Goal: Information Seeking & Learning: Understand process/instructions

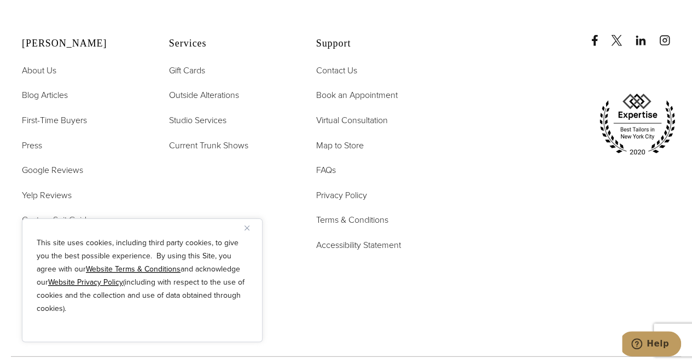
scroll to position [5612, 0]
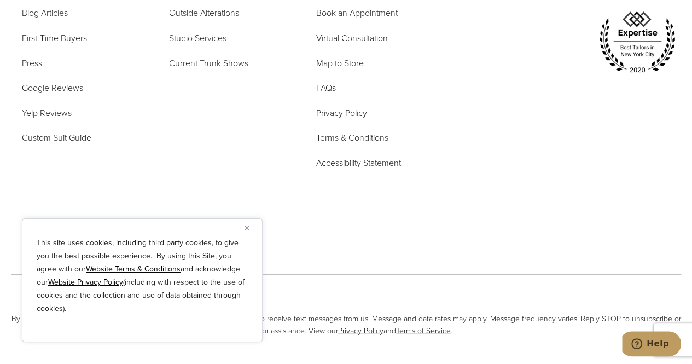
click at [248, 230] on img "Close" at bounding box center [247, 227] width 5 height 5
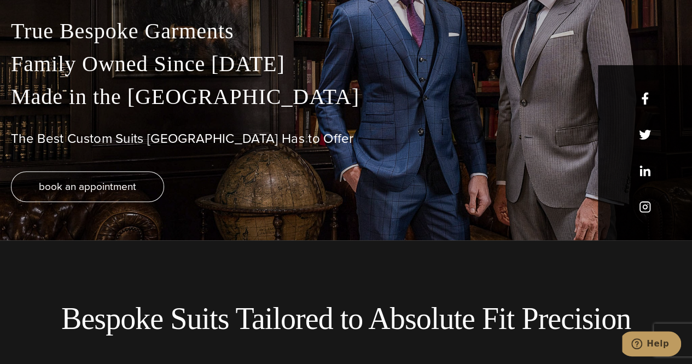
scroll to position [0, 0]
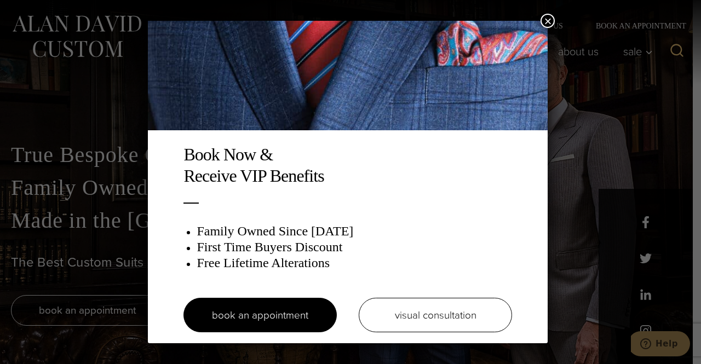
click at [551, 20] on button "×" at bounding box center [547, 21] width 14 height 14
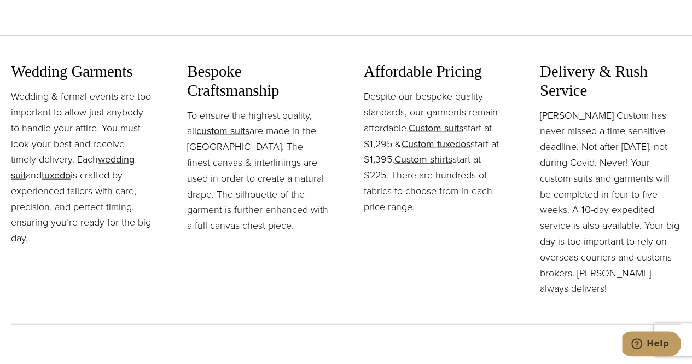
scroll to position [1197, 0]
click at [441, 124] on link "Custom suits" at bounding box center [436, 127] width 55 height 14
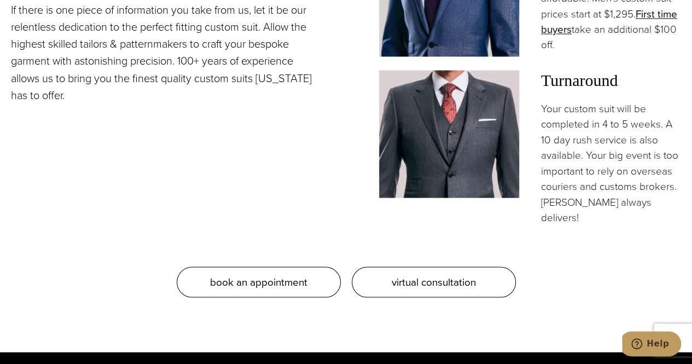
scroll to position [857, 0]
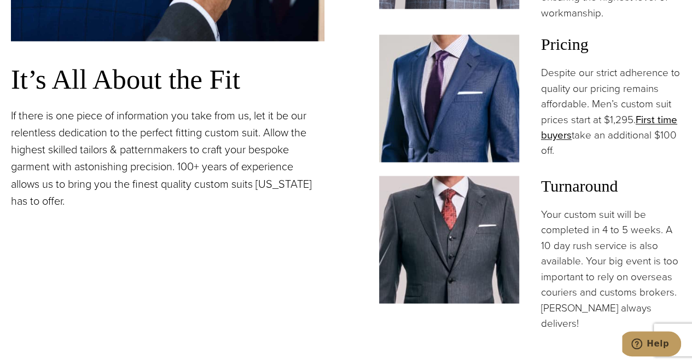
click at [593, 90] on p "Despite our strict adherence to quality our pricing remains affordable. Men’s c…" at bounding box center [611, 112] width 140 height 94
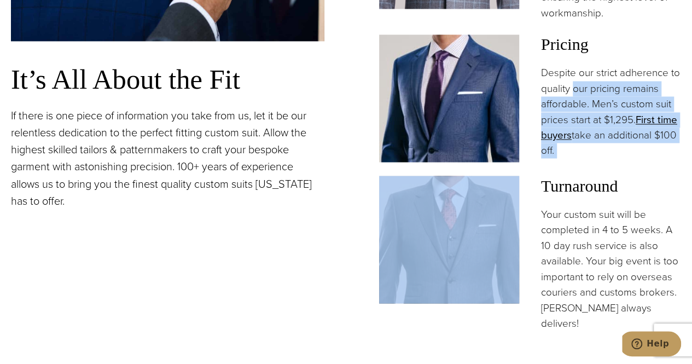
drag, startPoint x: 593, startPoint y: 90, endPoint x: 608, endPoint y: 160, distance: 71.0
click at [608, 159] on p "Despite our strict adherence to quality our pricing remains affordable. Men’s c…" at bounding box center [611, 112] width 140 height 94
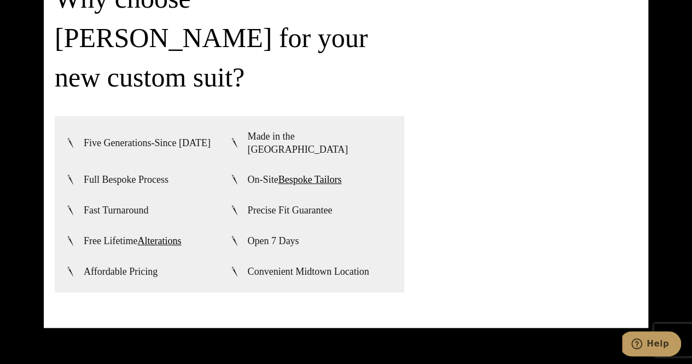
scroll to position [2397, 0]
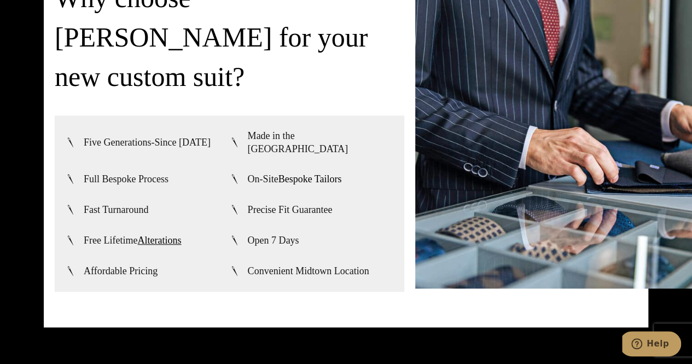
click at [313, 173] on link "Bespoke Tailors" at bounding box center [310, 178] width 63 height 11
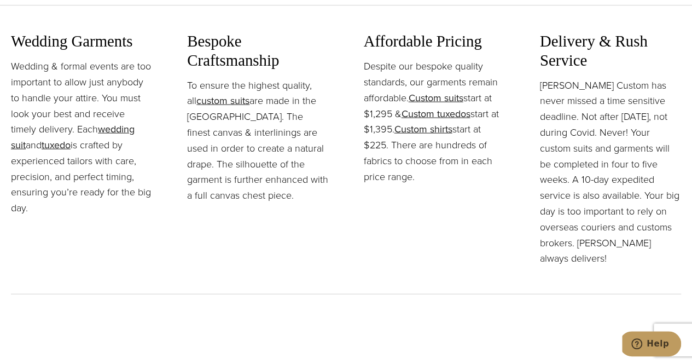
scroll to position [1257, 0]
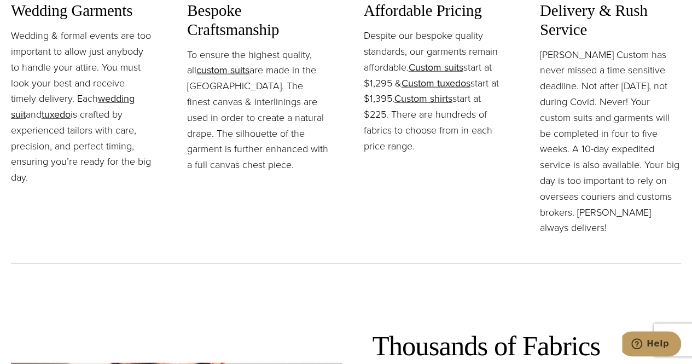
click at [274, 73] on p "To ensure the highest quality, all custom suits are made in the [GEOGRAPHIC_DAT…" at bounding box center [257, 110] width 141 height 126
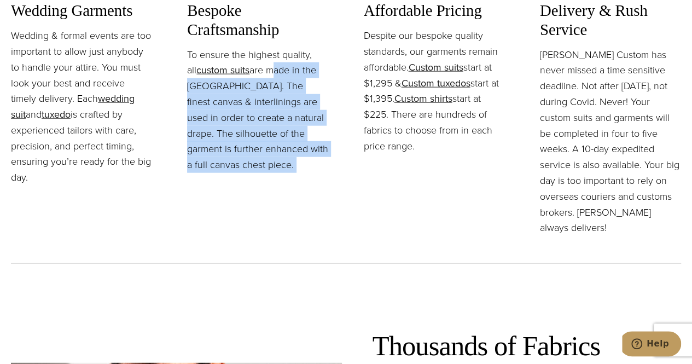
drag, startPoint x: 274, startPoint y: 73, endPoint x: 305, endPoint y: 163, distance: 95.0
click at [305, 163] on p "To ensure the highest quality, all custom suits are made in the [GEOGRAPHIC_DAT…" at bounding box center [257, 110] width 141 height 126
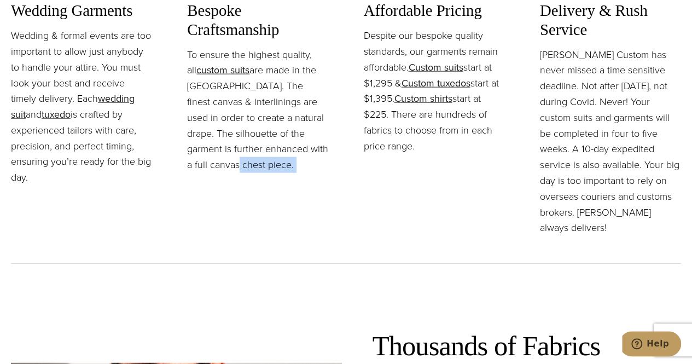
click at [305, 163] on p "To ensure the highest quality, all custom suits are made in the [GEOGRAPHIC_DAT…" at bounding box center [257, 110] width 141 height 126
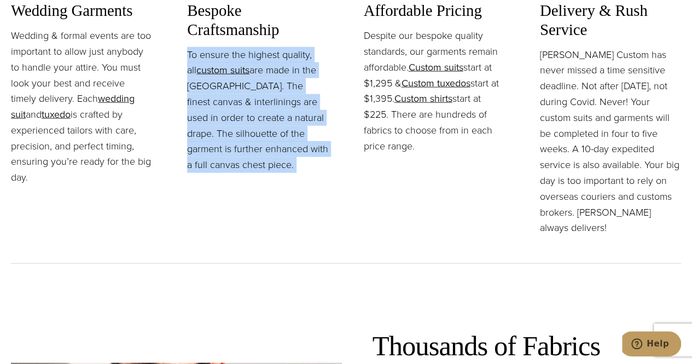
drag, startPoint x: 305, startPoint y: 163, endPoint x: 265, endPoint y: 81, distance: 90.8
click at [265, 81] on p "To ensure the highest quality, all custom suits are made in the [GEOGRAPHIC_DAT…" at bounding box center [257, 110] width 141 height 126
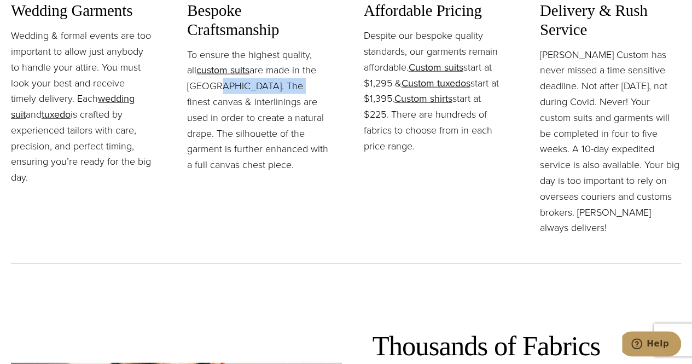
drag, startPoint x: 265, startPoint y: 81, endPoint x: 217, endPoint y: 83, distance: 47.6
click at [217, 83] on p "To ensure the highest quality, all custom suits are made in the [GEOGRAPHIC_DAT…" at bounding box center [257, 110] width 141 height 126
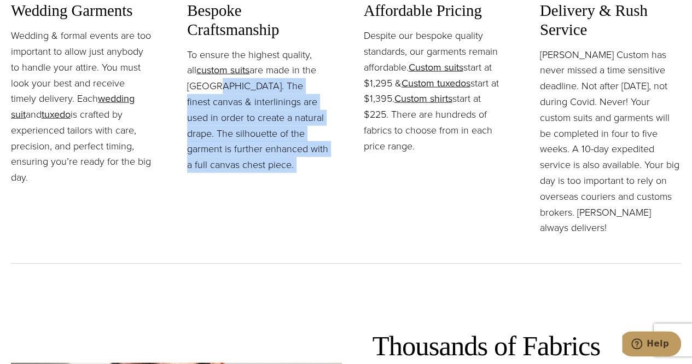
drag, startPoint x: 217, startPoint y: 83, endPoint x: 293, endPoint y: 166, distance: 112.4
click at [293, 166] on p "To ensure the highest quality, all custom suits are made in the [GEOGRAPHIC_DAT…" at bounding box center [257, 110] width 141 height 126
drag, startPoint x: 293, startPoint y: 166, endPoint x: 224, endPoint y: 91, distance: 101.5
click at [224, 91] on p "To ensure the highest quality, all custom suits are made in the [GEOGRAPHIC_DAT…" at bounding box center [257, 110] width 141 height 126
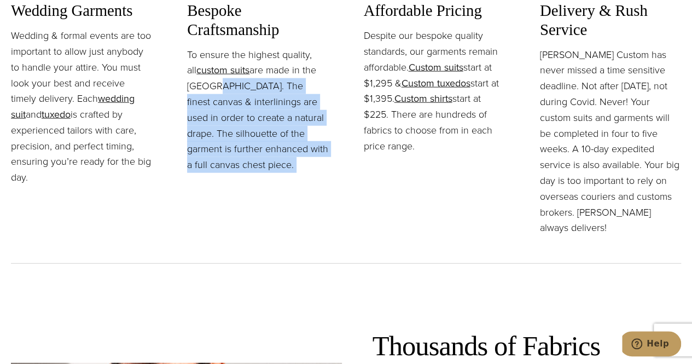
click at [224, 91] on p "To ensure the highest quality, all custom suits are made in the [GEOGRAPHIC_DAT…" at bounding box center [257, 110] width 141 height 126
drag, startPoint x: 224, startPoint y: 91, endPoint x: 300, endPoint y: 165, distance: 106.0
click at [300, 165] on p "To ensure the highest quality, all custom suits are made in the [GEOGRAPHIC_DAT…" at bounding box center [257, 110] width 141 height 126
drag, startPoint x: 287, startPoint y: 164, endPoint x: 211, endPoint y: 86, distance: 109.1
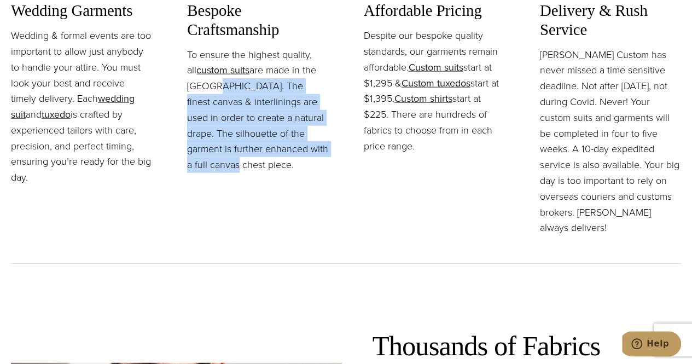
click at [211, 86] on p "To ensure the highest quality, all custom suits are made in the [GEOGRAPHIC_DAT…" at bounding box center [257, 110] width 141 height 126
drag, startPoint x: 211, startPoint y: 86, endPoint x: 279, endPoint y: 163, distance: 102.4
click at [279, 163] on p "To ensure the highest quality, all custom suits are made in the [GEOGRAPHIC_DAT…" at bounding box center [257, 110] width 141 height 126
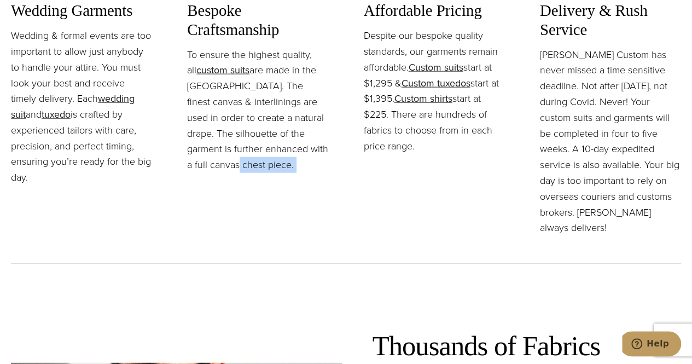
click at [279, 163] on p "To ensure the highest quality, all custom suits are made in the [GEOGRAPHIC_DAT…" at bounding box center [257, 110] width 141 height 126
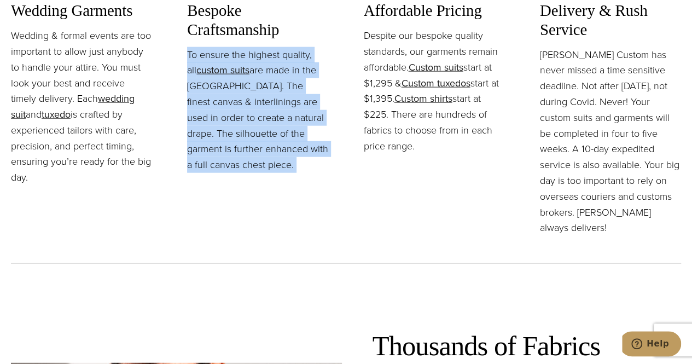
drag, startPoint x: 279, startPoint y: 163, endPoint x: 212, endPoint y: 87, distance: 100.8
click at [212, 87] on p "To ensure the highest quality, all custom suits are made in the [GEOGRAPHIC_DAT…" at bounding box center [257, 110] width 141 height 126
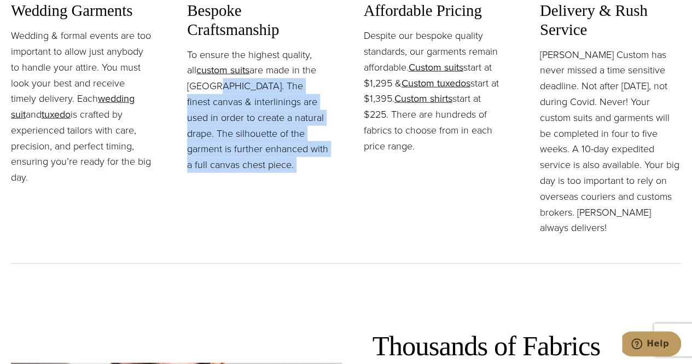
drag, startPoint x: 212, startPoint y: 87, endPoint x: 299, endPoint y: 176, distance: 125.0
click at [299, 176] on div "Bespoke Craftsmanship To ensure the highest quality, all custom suits are made …" at bounding box center [257, 118] width 141 height 235
drag, startPoint x: 299, startPoint y: 176, endPoint x: 216, endPoint y: 89, distance: 121.2
click at [216, 89] on div "Bespoke Craftsmanship To ensure the highest quality, all custom suits are made …" at bounding box center [257, 118] width 141 height 235
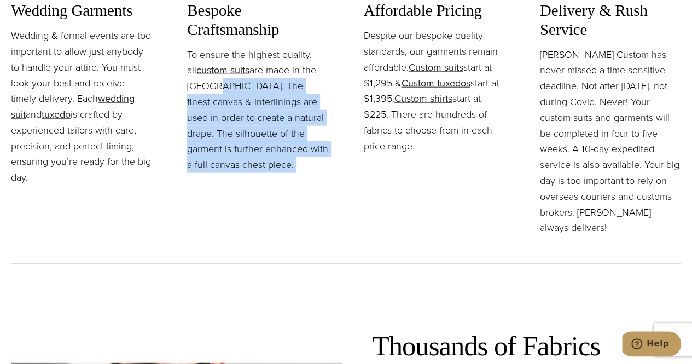
click at [216, 89] on p "To ensure the highest quality, all custom suits are made in the [GEOGRAPHIC_DAT…" at bounding box center [257, 110] width 141 height 126
drag, startPoint x: 216, startPoint y: 89, endPoint x: 279, endPoint y: 160, distance: 95.4
click at [279, 160] on p "To ensure the highest quality, all custom suits are made in the [GEOGRAPHIC_DAT…" at bounding box center [257, 110] width 141 height 126
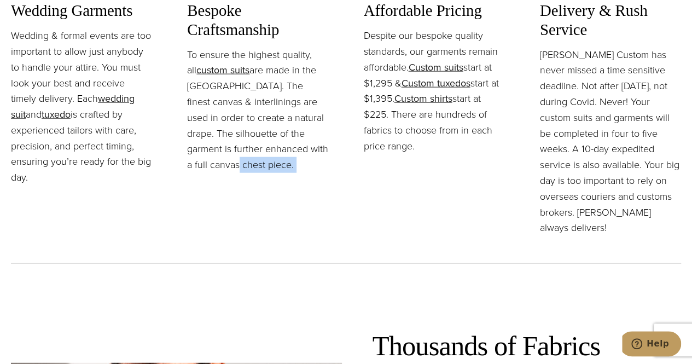
click at [279, 160] on p "To ensure the highest quality, all custom suits are made in the [GEOGRAPHIC_DAT…" at bounding box center [257, 110] width 141 height 126
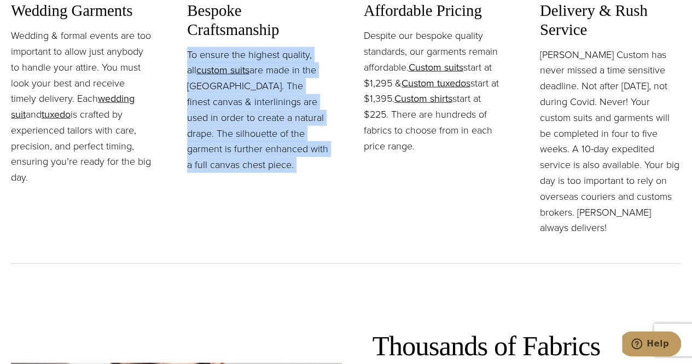
drag, startPoint x: 279, startPoint y: 160, endPoint x: 218, endPoint y: 85, distance: 96.9
click at [218, 85] on p "To ensure the highest quality, all custom suits are made in the [GEOGRAPHIC_DAT…" at bounding box center [257, 110] width 141 height 126
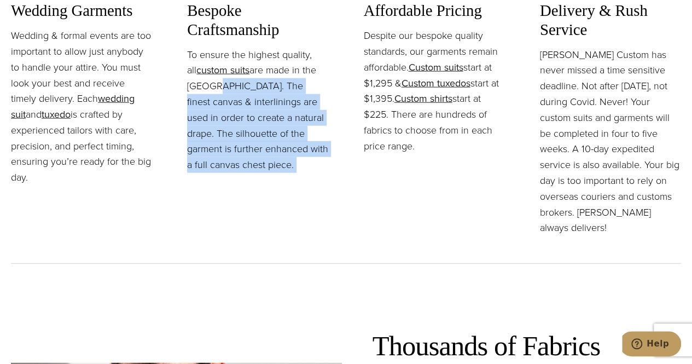
drag, startPoint x: 218, startPoint y: 85, endPoint x: 301, endPoint y: 168, distance: 117.7
click at [301, 168] on p "To ensure the highest quality, all custom suits are made in the [GEOGRAPHIC_DAT…" at bounding box center [257, 110] width 141 height 126
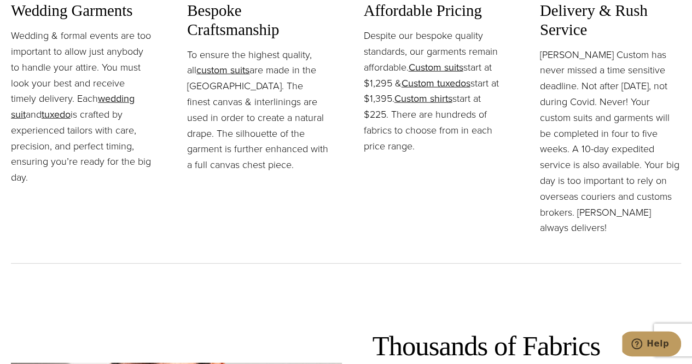
click at [575, 109] on p "[PERSON_NAME] Custom has never missed a time sensitive deadline. Not after [DAT…" at bounding box center [610, 141] width 141 height 189
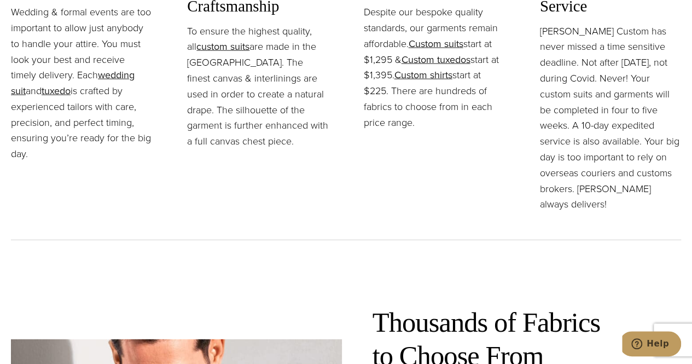
scroll to position [1281, 0]
click at [541, 27] on p "[PERSON_NAME] Custom has never missed a time sensitive deadline. Not after [DAT…" at bounding box center [610, 117] width 141 height 189
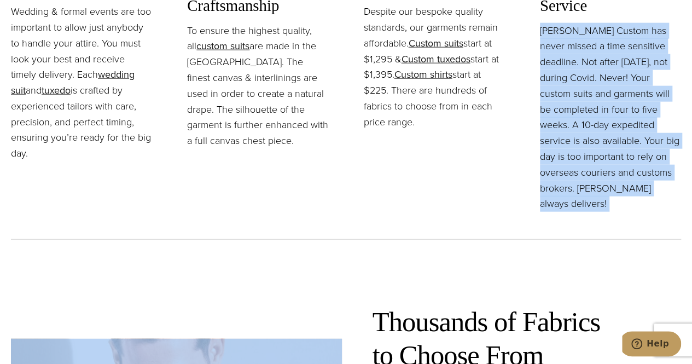
drag, startPoint x: 541, startPoint y: 27, endPoint x: 668, endPoint y: 184, distance: 202.8
click at [668, 184] on p "[PERSON_NAME] Custom has never missed a time sensitive deadline. Not after [DAT…" at bounding box center [610, 117] width 141 height 189
drag, startPoint x: 668, startPoint y: 184, endPoint x: 571, endPoint y: 44, distance: 170.8
click at [571, 44] on p "[PERSON_NAME] Custom has never missed a time sensitive deadline. Not after [DAT…" at bounding box center [610, 117] width 141 height 189
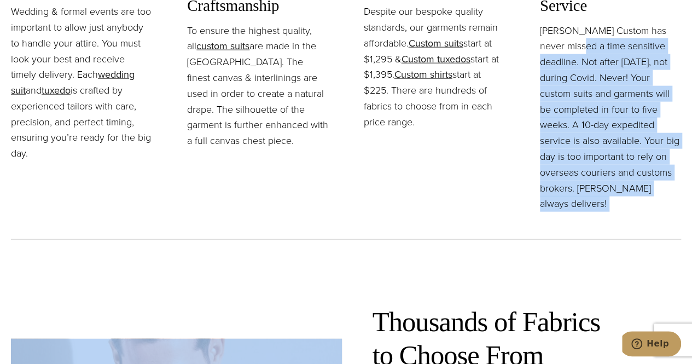
click at [571, 44] on p "[PERSON_NAME] Custom has never missed a time sensitive deadline. Not after [DAT…" at bounding box center [610, 117] width 141 height 189
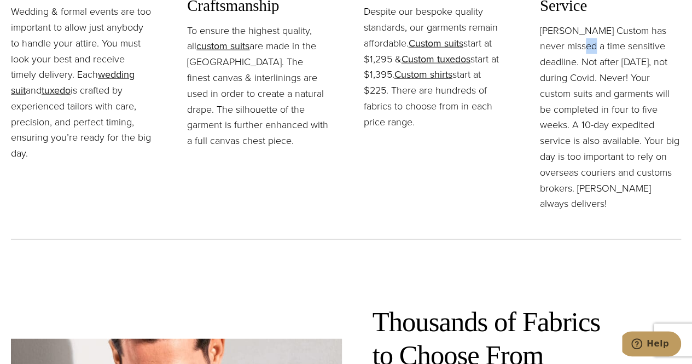
click at [571, 44] on p "[PERSON_NAME] Custom has never missed a time sensitive deadline. Not after [DAT…" at bounding box center [610, 117] width 141 height 189
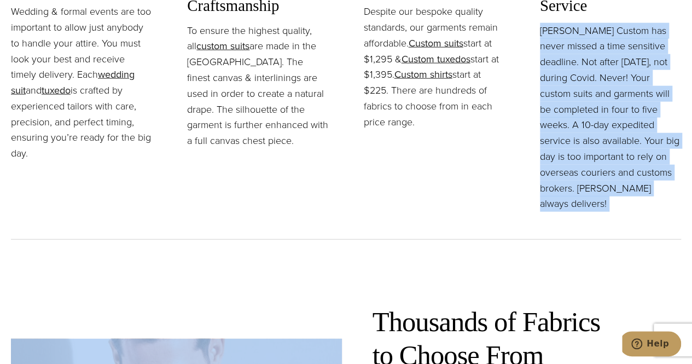
drag, startPoint x: 571, startPoint y: 44, endPoint x: 598, endPoint y: 63, distance: 32.5
click at [598, 63] on p "[PERSON_NAME] Custom has never missed a time sensitive deadline. Not after [DAT…" at bounding box center [610, 117] width 141 height 189
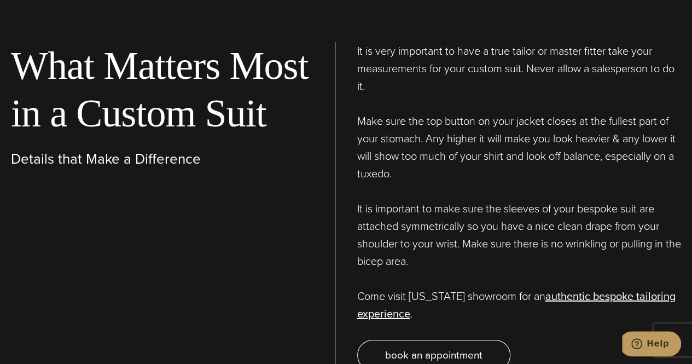
scroll to position [3550, 0]
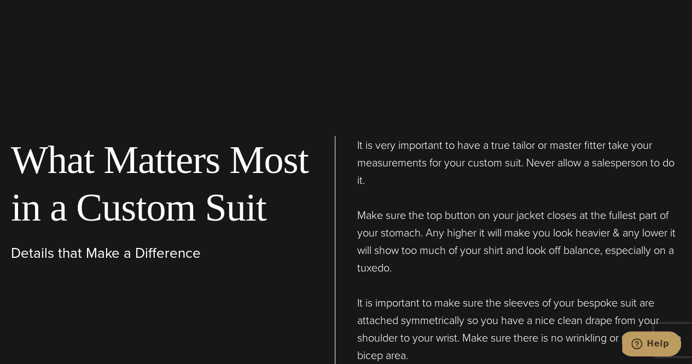
click at [421, 136] on p "It is very important to have a true tailor or master fitter take your measureme…" at bounding box center [519, 162] width 325 height 53
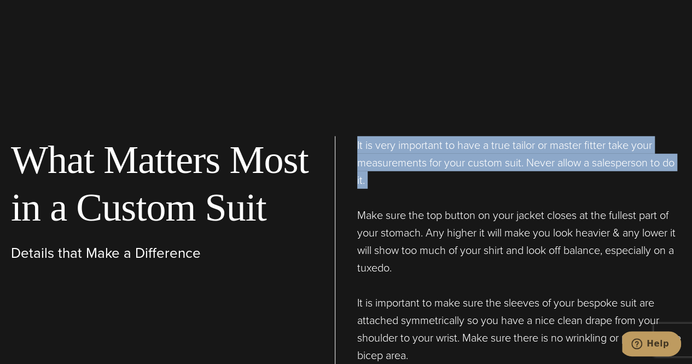
drag, startPoint x: 421, startPoint y: 108, endPoint x: 478, endPoint y: 119, distance: 58.0
click at [478, 136] on p "It is very important to have a true tailor or master fitter take your measureme…" at bounding box center [519, 162] width 325 height 53
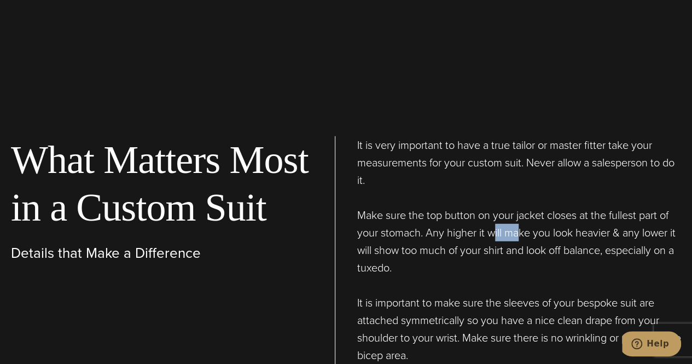
drag, startPoint x: 496, startPoint y: 180, endPoint x: 517, endPoint y: 186, distance: 22.2
click at [517, 206] on p "Make sure the top button on your jacket closes at the fullest part of your stom…" at bounding box center [519, 241] width 325 height 70
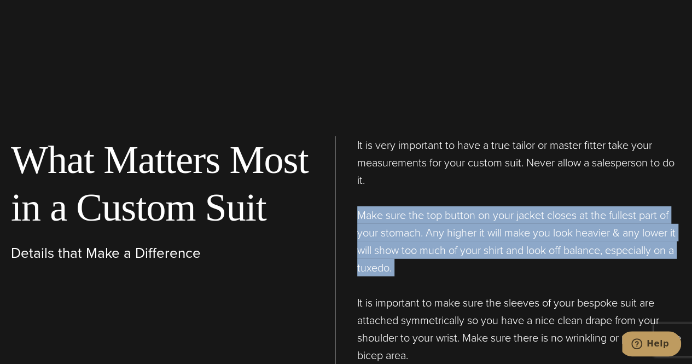
click at [517, 206] on p "Make sure the top button on your jacket closes at the fullest part of your stom…" at bounding box center [519, 241] width 325 height 70
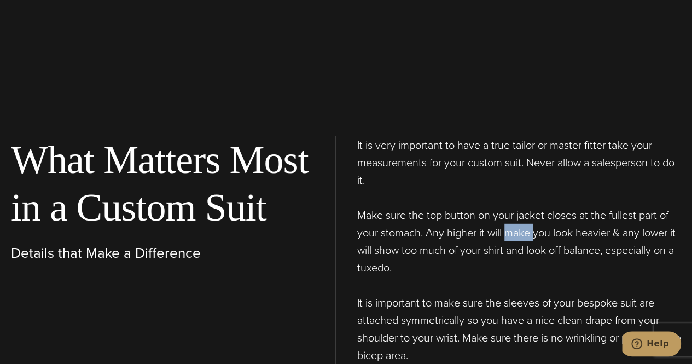
click at [517, 206] on p "Make sure the top button on your jacket closes at the fullest part of your stom…" at bounding box center [519, 241] width 325 height 70
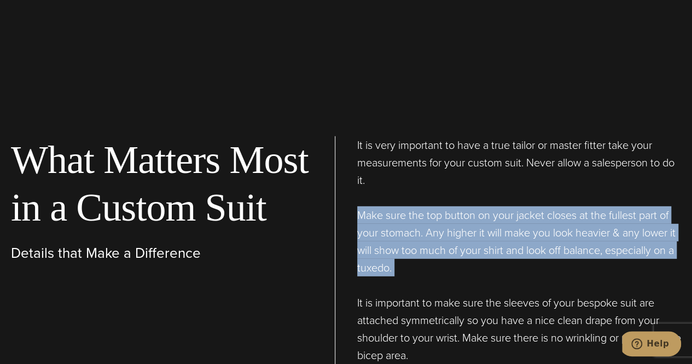
click at [517, 206] on p "Make sure the top button on your jacket closes at the fullest part of your stom…" at bounding box center [519, 241] width 325 height 70
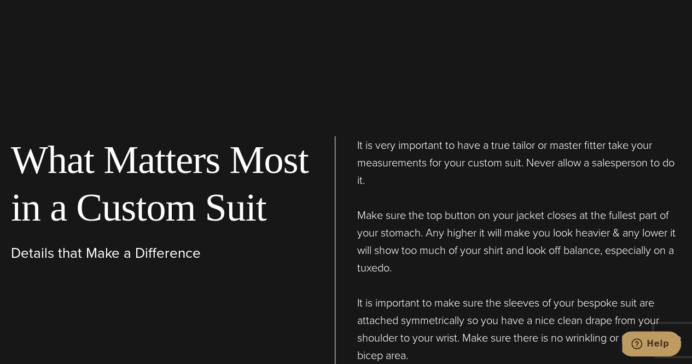
click at [517, 206] on p "Make sure the top button on your jacket closes at the fullest part of your stom…" at bounding box center [519, 241] width 325 height 70
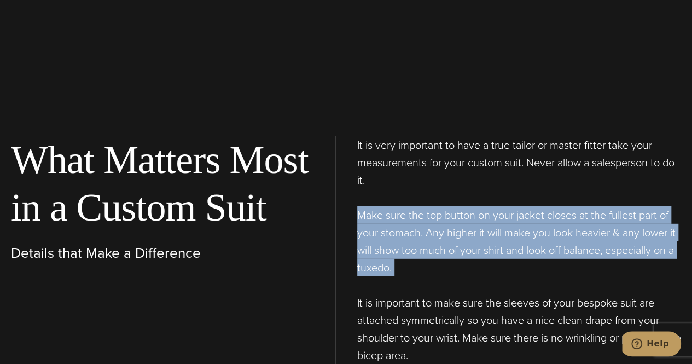
click at [517, 206] on p "Make sure the top button on your jacket closes at the fullest part of your stom…" at bounding box center [519, 241] width 325 height 70
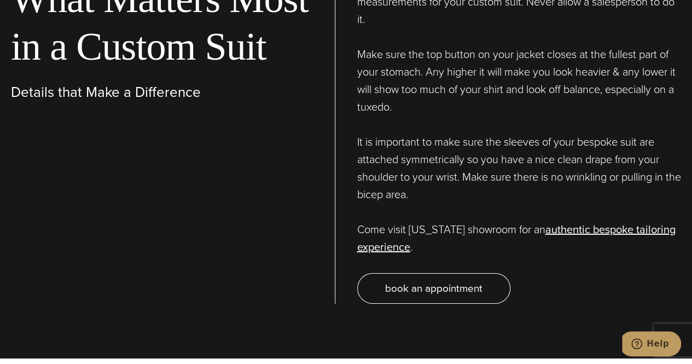
click at [455, 133] on p "It is important to make sure the sleeves of your bespoke suit are attached symm…" at bounding box center [519, 168] width 325 height 70
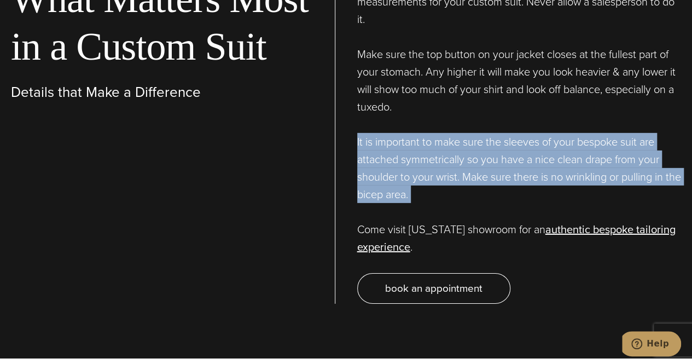
drag, startPoint x: 455, startPoint y: 97, endPoint x: 474, endPoint y: 112, distance: 23.8
click at [474, 133] on p "It is important to make sure the sleeves of your bespoke suit are attached symm…" at bounding box center [519, 168] width 325 height 70
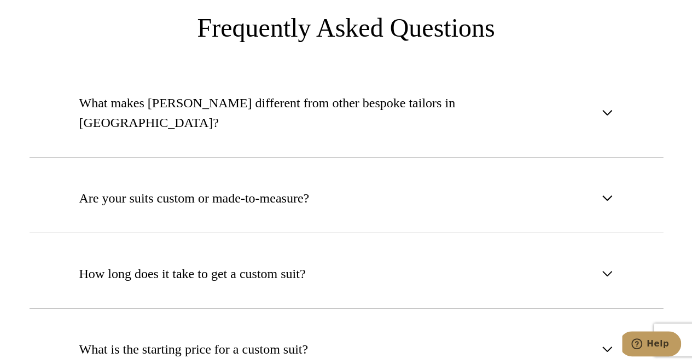
scroll to position [4099, 0]
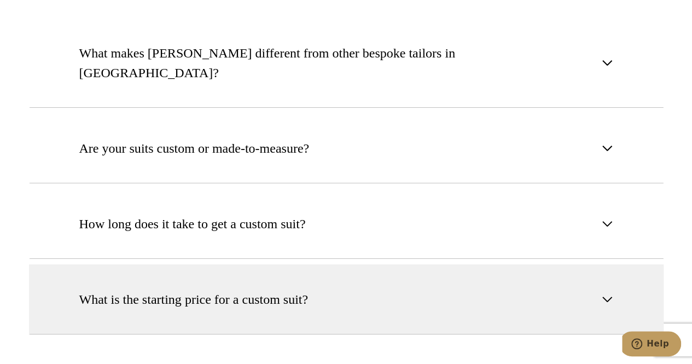
click at [287, 290] on span "What is the starting price for a custom suit?" at bounding box center [193, 300] width 229 height 20
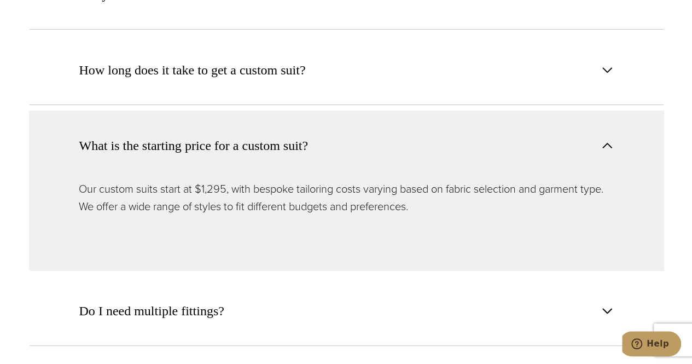
scroll to position [4300, 0]
click at [312, 180] on p "Our custom suits start at $1,295, with bespoke tailoring costs varying based on…" at bounding box center [346, 197] width 535 height 35
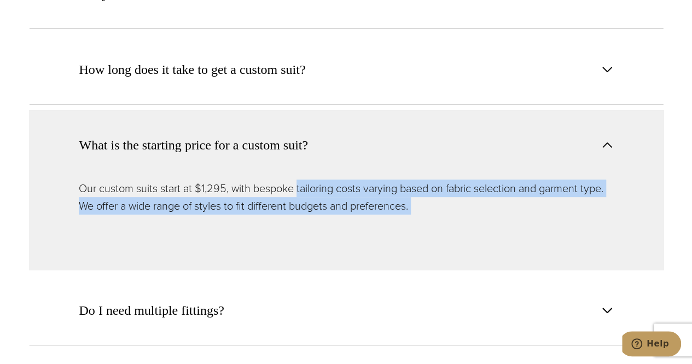
drag, startPoint x: 312, startPoint y: 118, endPoint x: 454, endPoint y: 146, distance: 144.6
click at [454, 180] on div "Our custom suits start at $1,295, with bespoke tailoring costs varying based on…" at bounding box center [346, 225] width 635 height 90
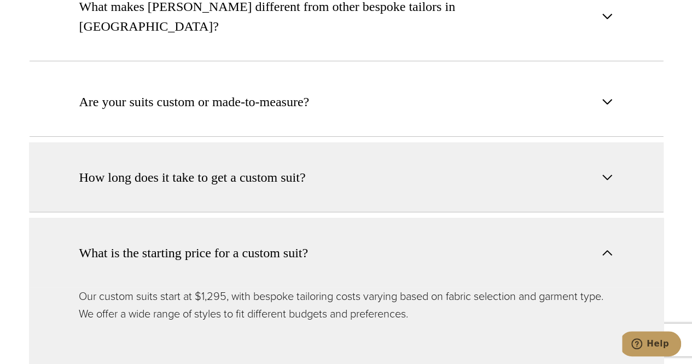
scroll to position [4079, 0]
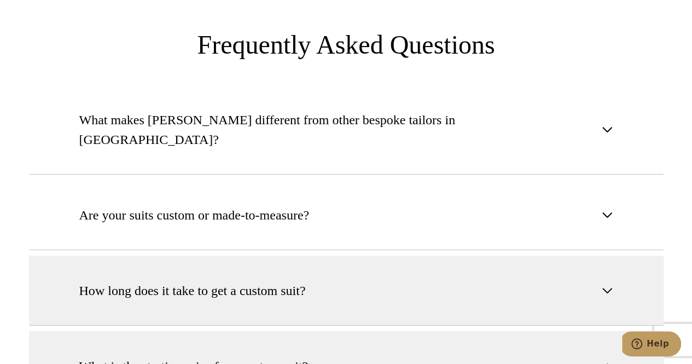
click at [255, 281] on span "How long does it take to get a custom suit?" at bounding box center [192, 291] width 227 height 20
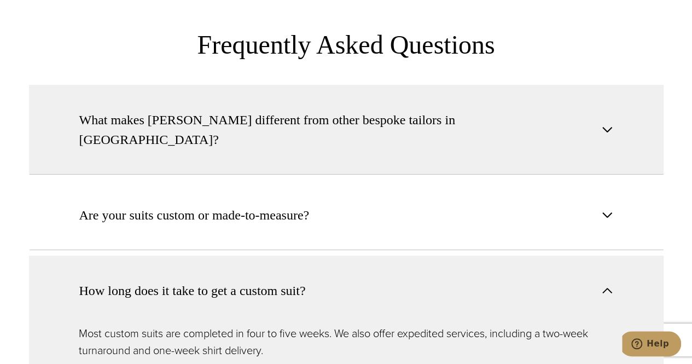
click at [322, 110] on span "What makes [PERSON_NAME] different from other bespoke tailors in [GEOGRAPHIC_DA…" at bounding box center [337, 129] width 516 height 39
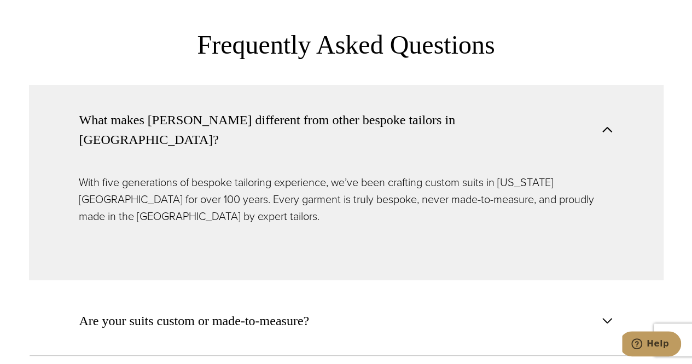
click at [275, 174] on p "With five generations of bespoke tailoring experience, we’ve been crafting cust…" at bounding box center [346, 199] width 535 height 51
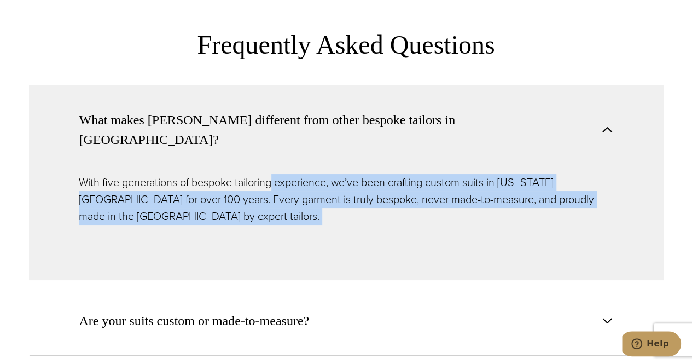
drag, startPoint x: 275, startPoint y: 111, endPoint x: 350, endPoint y: 168, distance: 94.9
click at [350, 174] on div "With five generations of bespoke tailoring experience, we’ve been crafting cust…" at bounding box center [346, 227] width 635 height 106
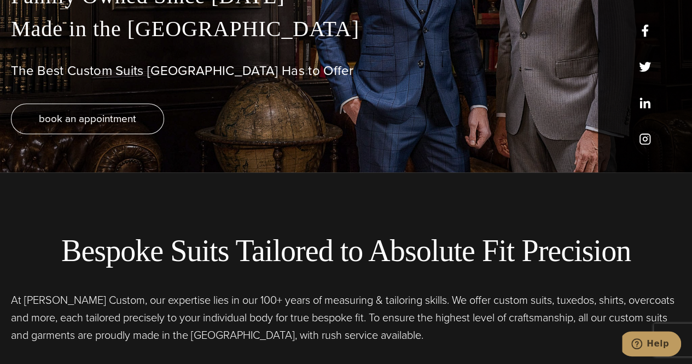
scroll to position [0, 0]
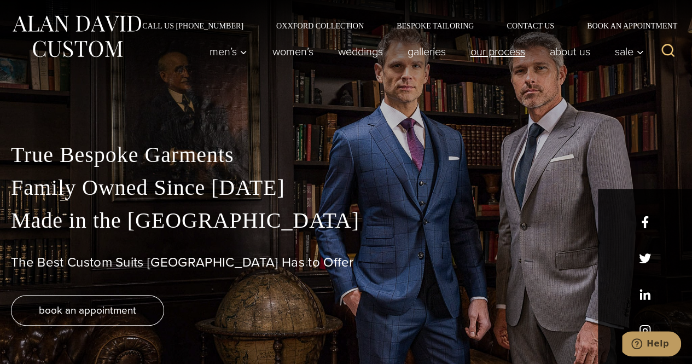
click at [482, 51] on link "Our Process" at bounding box center [497, 52] width 79 height 22
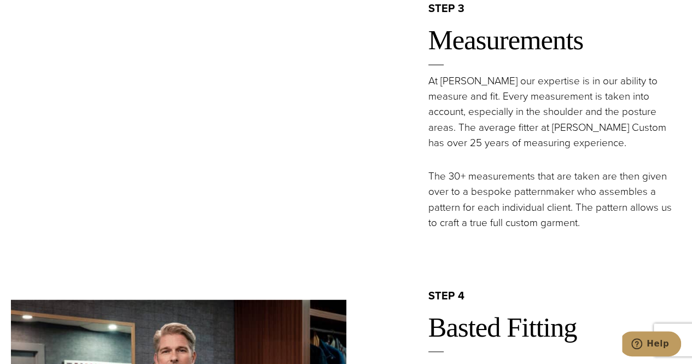
scroll to position [1299, 0]
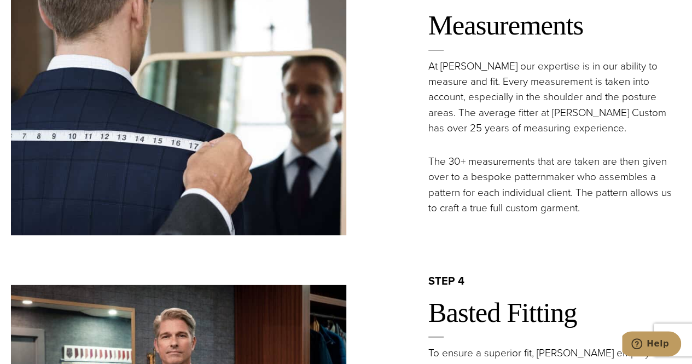
click at [432, 67] on p "At Alan David our expertise is in our ability to measure and fit. Every measure…" at bounding box center [555, 98] width 253 height 78
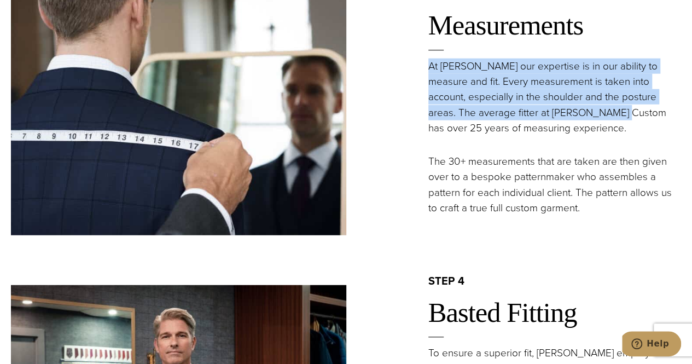
drag, startPoint x: 432, startPoint y: 67, endPoint x: 563, endPoint y: 121, distance: 140.9
click at [563, 121] on p "At Alan David our expertise is in our ability to measure and fit. Every measure…" at bounding box center [555, 98] width 253 height 78
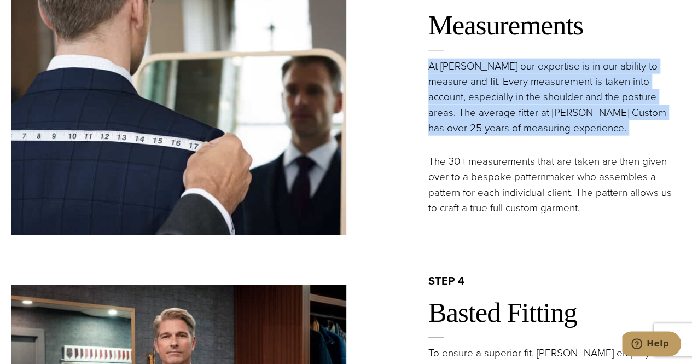
click at [563, 121] on p "At Alan David our expertise is in our ability to measure and fit. Every measure…" at bounding box center [555, 98] width 253 height 78
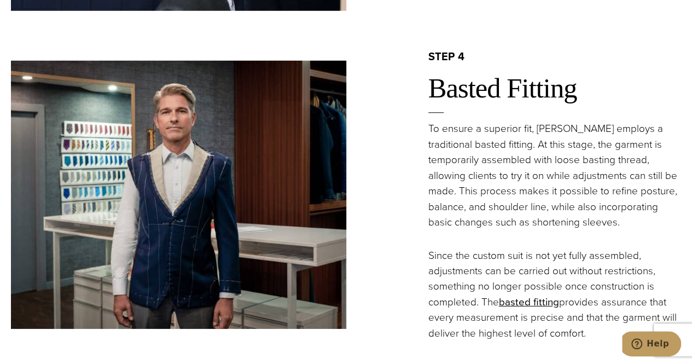
scroll to position [1524, 0]
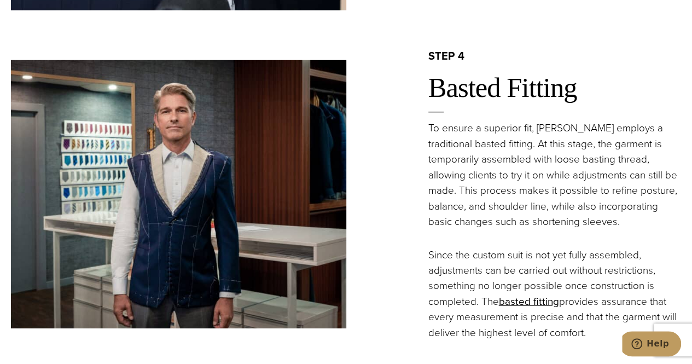
click at [446, 131] on p "To ensure a superior fit, Alan David employs a traditional basted fitting. At t…" at bounding box center [555, 174] width 253 height 109
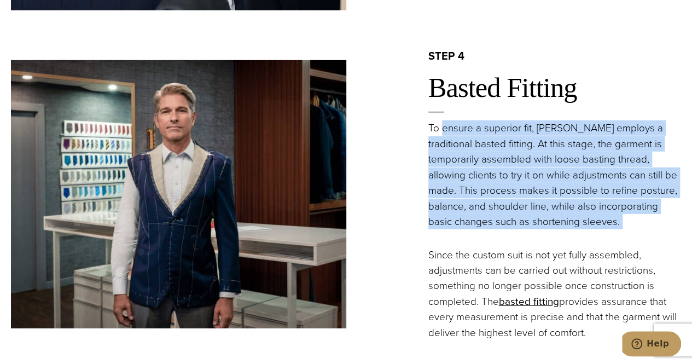
drag, startPoint x: 446, startPoint y: 131, endPoint x: 647, endPoint y: 227, distance: 223.0
click at [647, 227] on p "To ensure a superior fit, Alan David employs a traditional basted fitting. At t…" at bounding box center [555, 174] width 253 height 109
click at [635, 224] on p "To ensure a superior fit, Alan David employs a traditional basted fitting. At t…" at bounding box center [555, 174] width 253 height 109
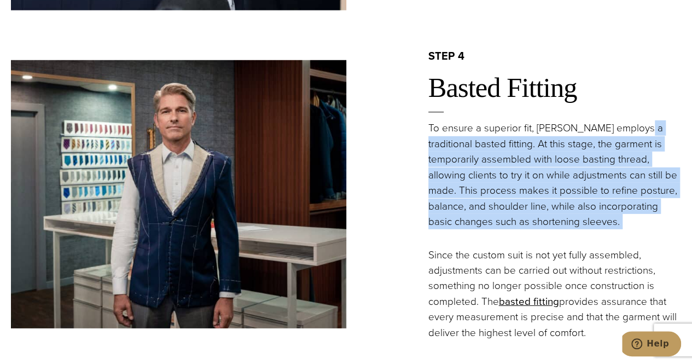
drag, startPoint x: 635, startPoint y: 224, endPoint x: 444, endPoint y: 140, distance: 208.1
click at [444, 140] on p "To ensure a superior fit, Alan David employs a traditional basted fitting. At t…" at bounding box center [555, 174] width 253 height 109
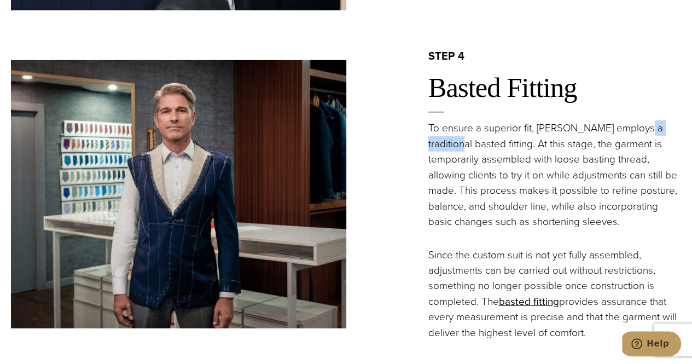
click at [444, 140] on p "To ensure a superior fit, Alan David employs a traditional basted fitting. At t…" at bounding box center [555, 174] width 253 height 109
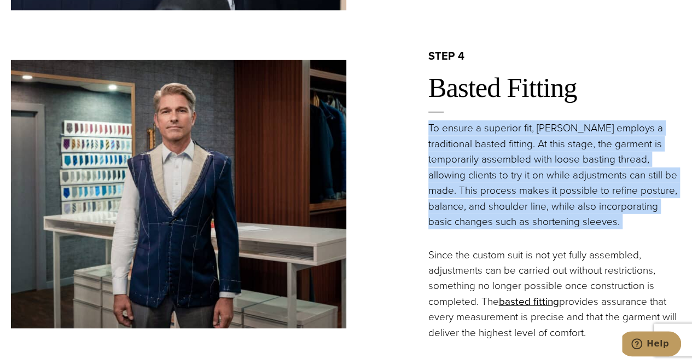
click at [444, 140] on p "To ensure a superior fit, Alan David employs a traditional basted fitting. At t…" at bounding box center [555, 174] width 253 height 109
drag, startPoint x: 444, startPoint y: 140, endPoint x: 504, endPoint y: 160, distance: 62.5
click at [504, 160] on p "To ensure a superior fit, Alan David employs a traditional basted fitting. At t…" at bounding box center [555, 174] width 253 height 109
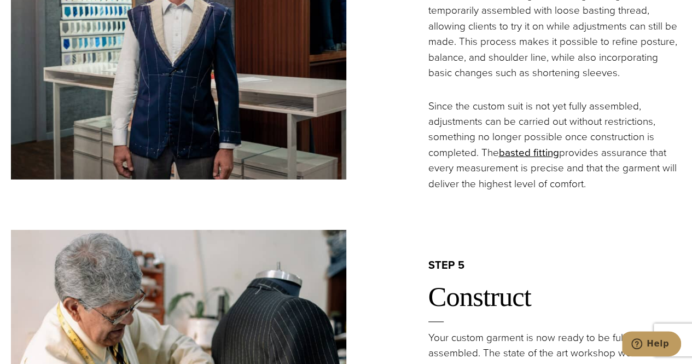
scroll to position [1674, 0]
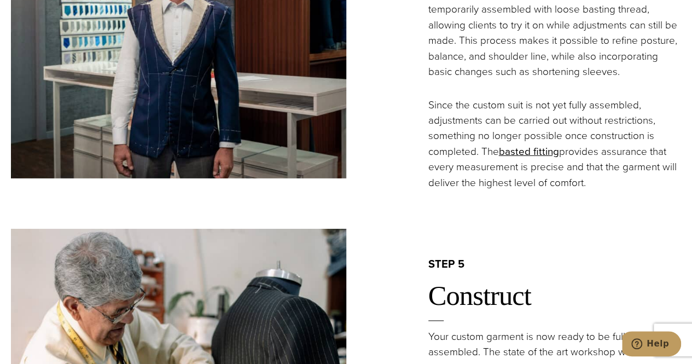
click at [490, 125] on p "Since the custom suit is not yet fully assembled, adjustments can be carried ou…" at bounding box center [555, 144] width 253 height 94
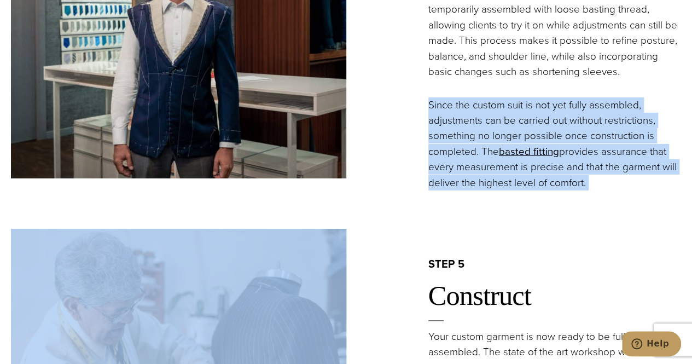
click at [490, 125] on p "Since the custom suit is not yet fully assembled, adjustments can be carried ou…" at bounding box center [555, 144] width 253 height 94
drag, startPoint x: 490, startPoint y: 125, endPoint x: 510, endPoint y: 123, distance: 20.4
click at [510, 123] on p "Since the custom suit is not yet fully assembled, adjustments can be carried ou…" at bounding box center [555, 144] width 253 height 94
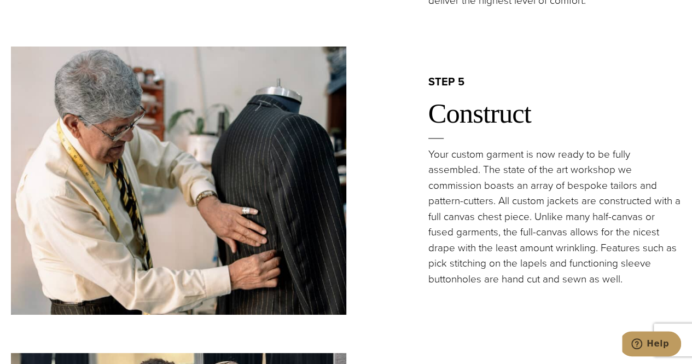
scroll to position [1853, 0]
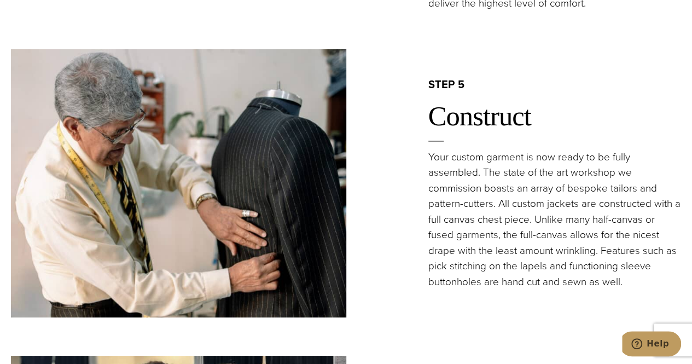
click at [519, 204] on p "Your custom garment is now ready to be fully assembled. The state of the art wo…" at bounding box center [555, 219] width 253 height 140
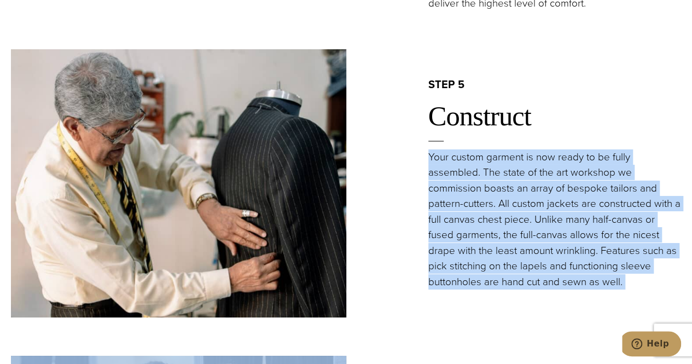
drag, startPoint x: 519, startPoint y: 204, endPoint x: 491, endPoint y: 204, distance: 28.5
click at [491, 204] on p "Your custom garment is now ready to be fully assembled. The state of the art wo…" at bounding box center [555, 219] width 253 height 140
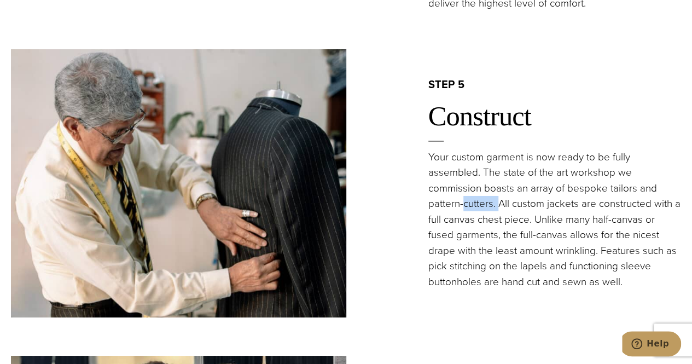
click at [496, 204] on p "Your custom garment is now ready to be fully assembled. The state of the art wo…" at bounding box center [555, 219] width 253 height 140
drag, startPoint x: 496, startPoint y: 204, endPoint x: 511, endPoint y: 209, distance: 16.1
click at [511, 209] on p "Your custom garment is now ready to be fully assembled. The state of the art wo…" at bounding box center [555, 219] width 253 height 140
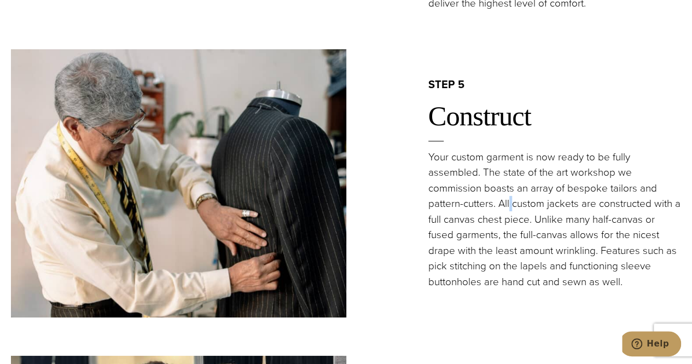
click at [511, 209] on p "Your custom garment is now ready to be fully assembled. The state of the art wo…" at bounding box center [555, 219] width 253 height 140
click at [505, 207] on p "Your custom garment is now ready to be fully assembled. The state of the art wo…" at bounding box center [555, 219] width 253 height 140
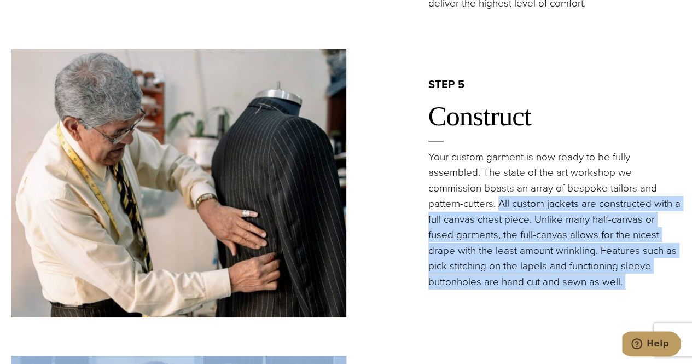
drag, startPoint x: 505, startPoint y: 207, endPoint x: 639, endPoint y: 287, distance: 156.1
click at [639, 287] on p "Your custom garment is now ready to be fully assembled. The state of the art wo…" at bounding box center [555, 219] width 253 height 140
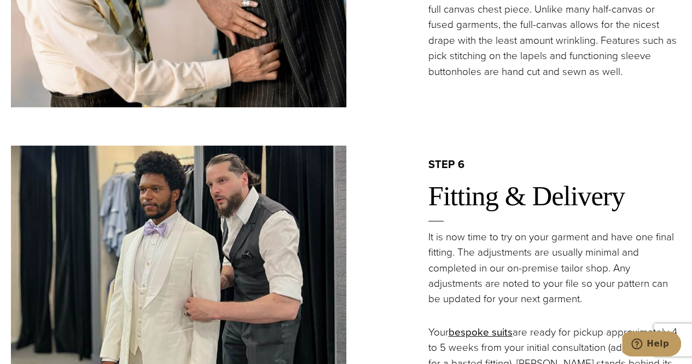
scroll to position [2080, 0]
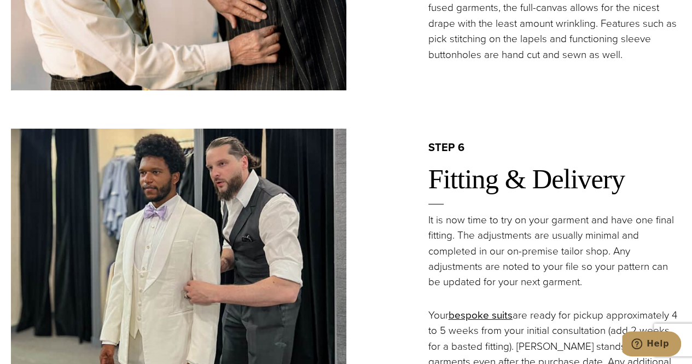
click at [491, 154] on div "step 6 Fitting & Delivery It is now time to try on your garment and have one fi…" at bounding box center [514, 262] width 336 height 245
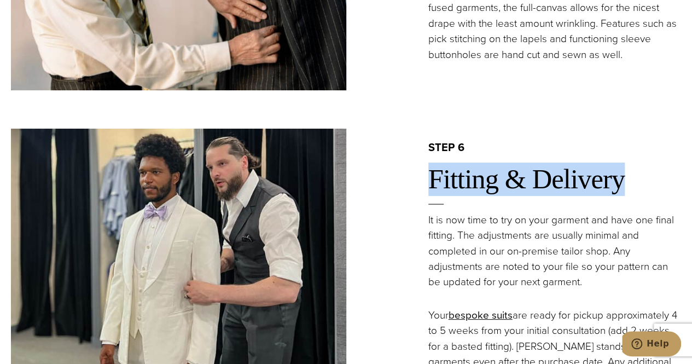
drag, startPoint x: 491, startPoint y: 154, endPoint x: 586, endPoint y: 197, distance: 103.4
click at [586, 197] on div "step 6 Fitting & Delivery It is now time to try on your garment and have one fi…" at bounding box center [514, 262] width 336 height 245
click at [586, 197] on div at bounding box center [555, 204] width 253 height 16
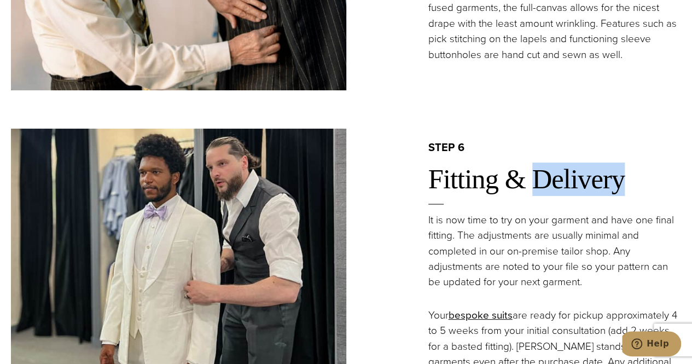
drag, startPoint x: 586, startPoint y: 197, endPoint x: 568, endPoint y: 178, distance: 25.9
click at [568, 178] on div "step 6 Fitting & Delivery It is now time to try on your garment and have one fi…" at bounding box center [514, 262] width 336 height 245
click at [514, 165] on h2 "Fitting & Delivery" at bounding box center [555, 179] width 253 height 33
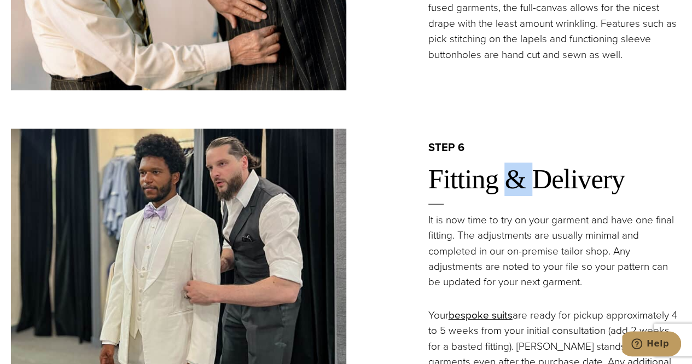
click at [514, 165] on h2 "Fitting & Delivery" at bounding box center [555, 179] width 253 height 33
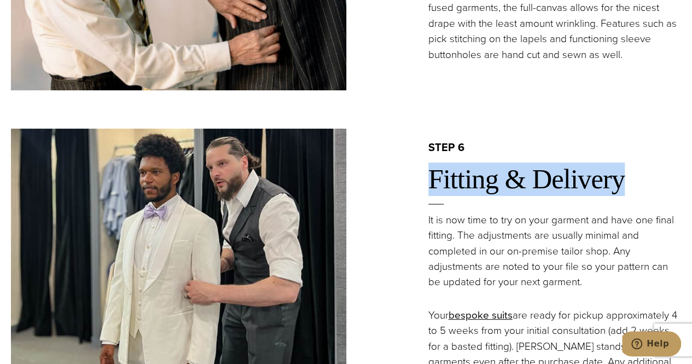
click at [514, 165] on h2 "Fitting & Delivery" at bounding box center [555, 179] width 253 height 33
drag, startPoint x: 514, startPoint y: 165, endPoint x: 559, endPoint y: 181, distance: 47.1
click at [559, 181] on h2 "Fitting & Delivery" at bounding box center [555, 179] width 253 height 33
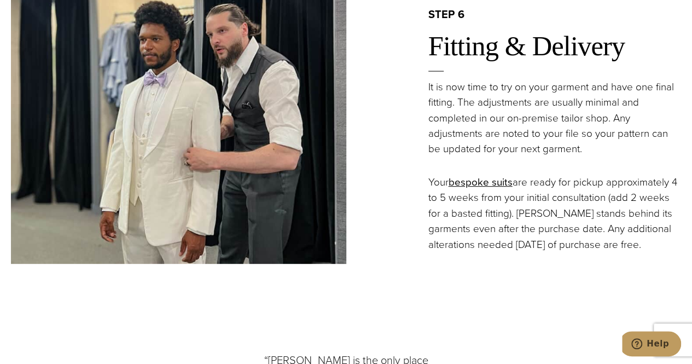
scroll to position [2217, 0]
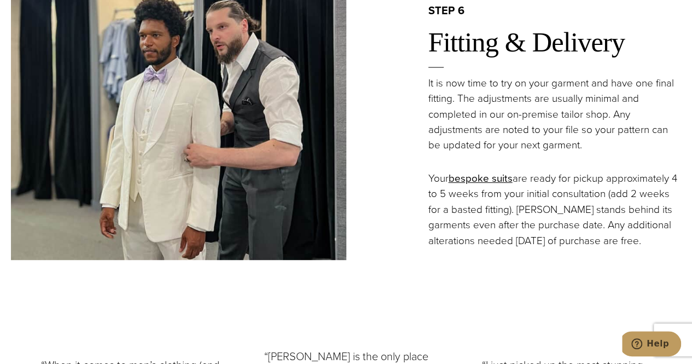
click at [555, 177] on p "Your bespoke suits are ready for pickup approximately 4 to 5 weeks from your in…" at bounding box center [555, 210] width 253 height 78
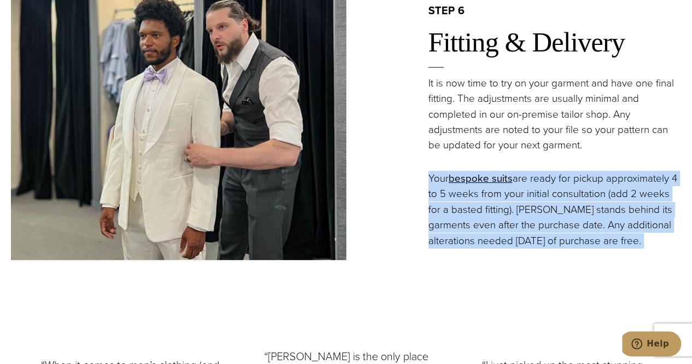
drag, startPoint x: 555, startPoint y: 177, endPoint x: 586, endPoint y: 203, distance: 40.4
click at [586, 203] on p "Your bespoke suits are ready for pickup approximately 4 to 5 weeks from your in…" at bounding box center [555, 210] width 253 height 78
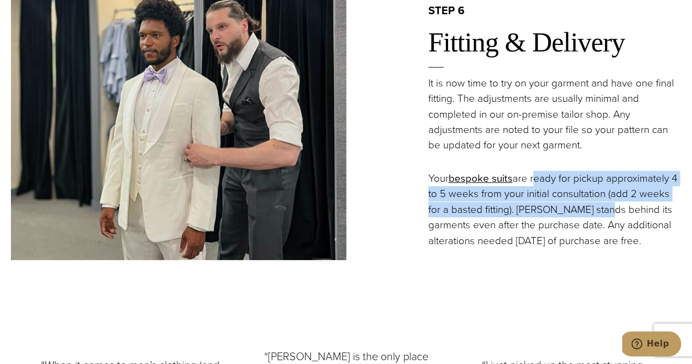
drag, startPoint x: 586, startPoint y: 203, endPoint x: 548, endPoint y: 178, distance: 45.4
click at [548, 178] on p "Your bespoke suits are ready for pickup approximately 4 to 5 weeks from your in…" at bounding box center [555, 210] width 253 height 78
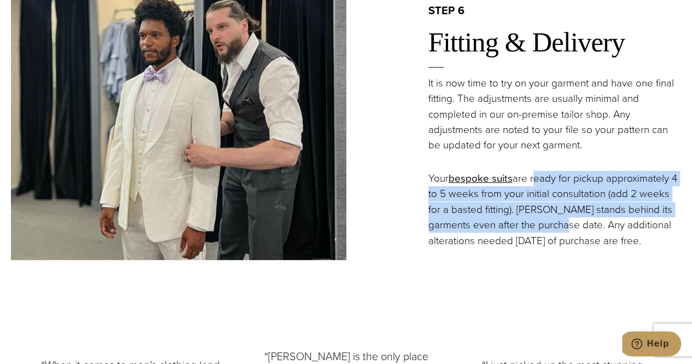
drag, startPoint x: 548, startPoint y: 178, endPoint x: 577, endPoint y: 218, distance: 49.5
click at [577, 218] on p "Your bespoke suits are ready for pickup approximately 4 to 5 weeks from your in…" at bounding box center [555, 210] width 253 height 78
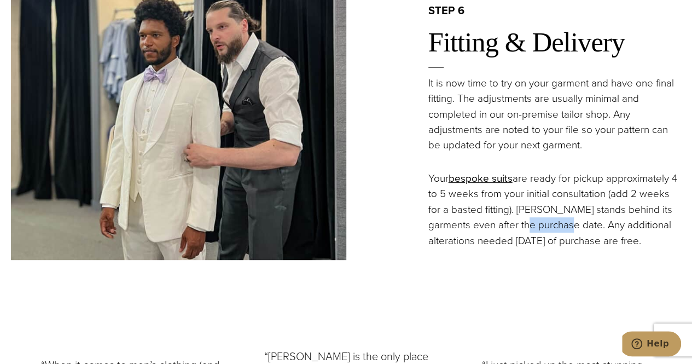
click at [577, 218] on p "Your bespoke suits are ready for pickup approximately 4 to 5 weeks from your in…" at bounding box center [555, 210] width 253 height 78
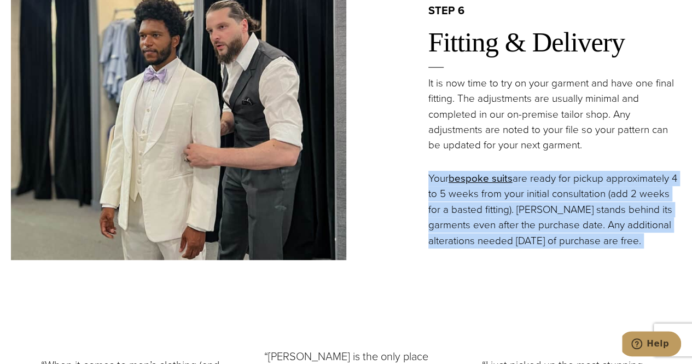
click at [577, 218] on p "Your bespoke suits are ready for pickup approximately 4 to 5 weeks from your in…" at bounding box center [555, 210] width 253 height 78
click at [581, 204] on p "Your bespoke suits are ready for pickup approximately 4 to 5 weeks from your in…" at bounding box center [555, 210] width 253 height 78
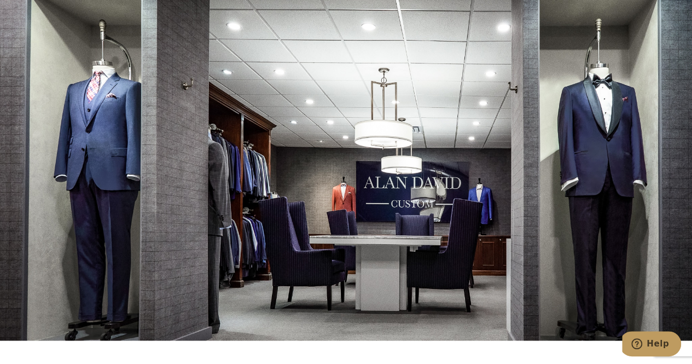
scroll to position [3050, 0]
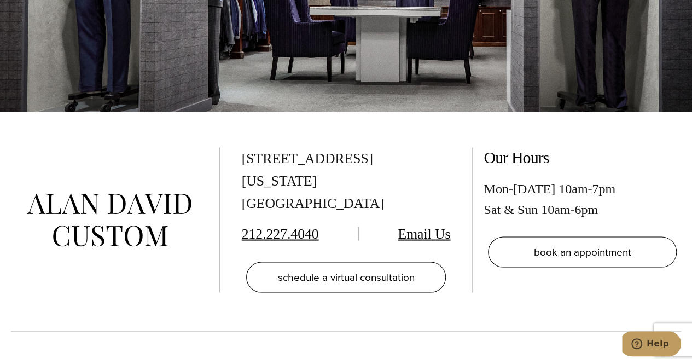
click at [246, 147] on div "515 Madison Ave, Suite 301 New York, NY 10022" at bounding box center [346, 180] width 209 height 67
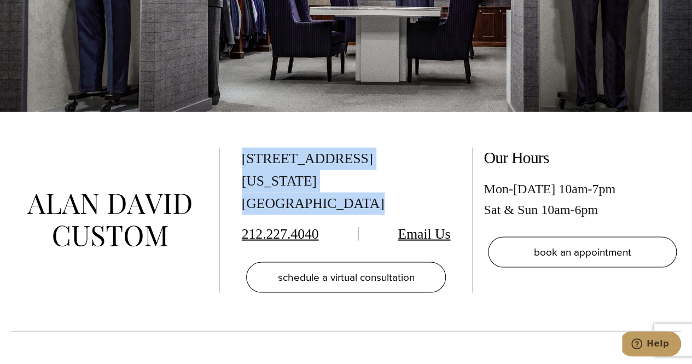
drag, startPoint x: 246, startPoint y: 140, endPoint x: 350, endPoint y: 172, distance: 108.9
click at [350, 172] on div "515 Madison Ave, Suite 301 New York, NY 10022" at bounding box center [346, 180] width 209 height 67
copy div "515 Madison Ave, Suite 301 New York, NY 10022"
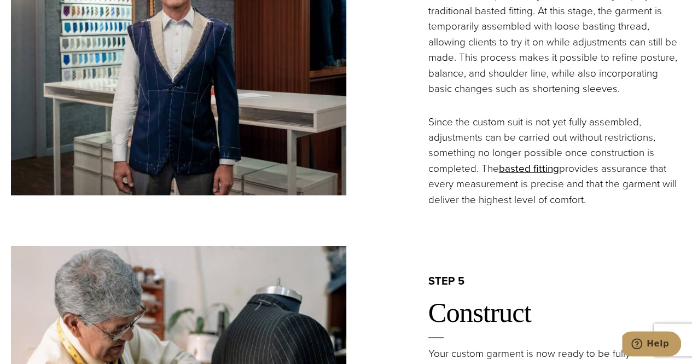
scroll to position [1429, 0]
